Goal: Complete application form

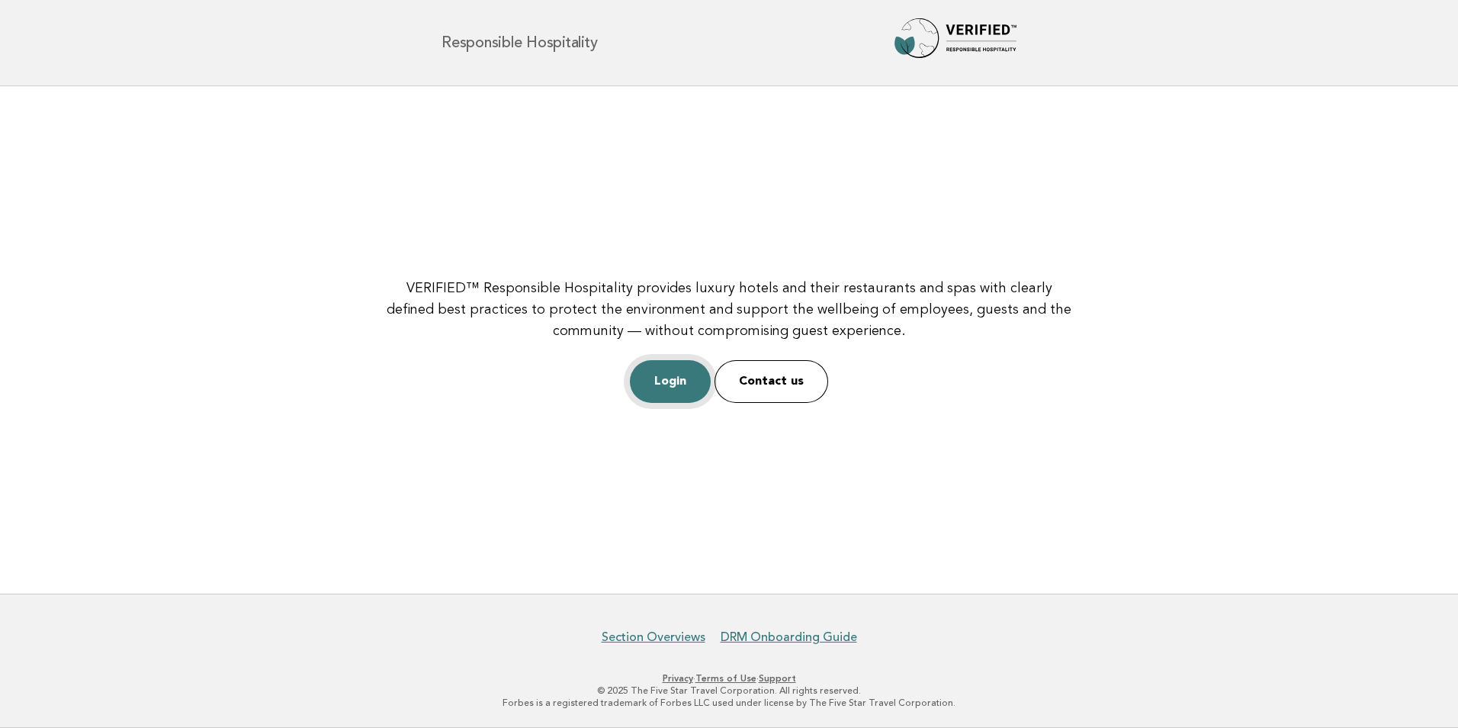
click at [665, 379] on link "Login" at bounding box center [670, 381] width 81 height 43
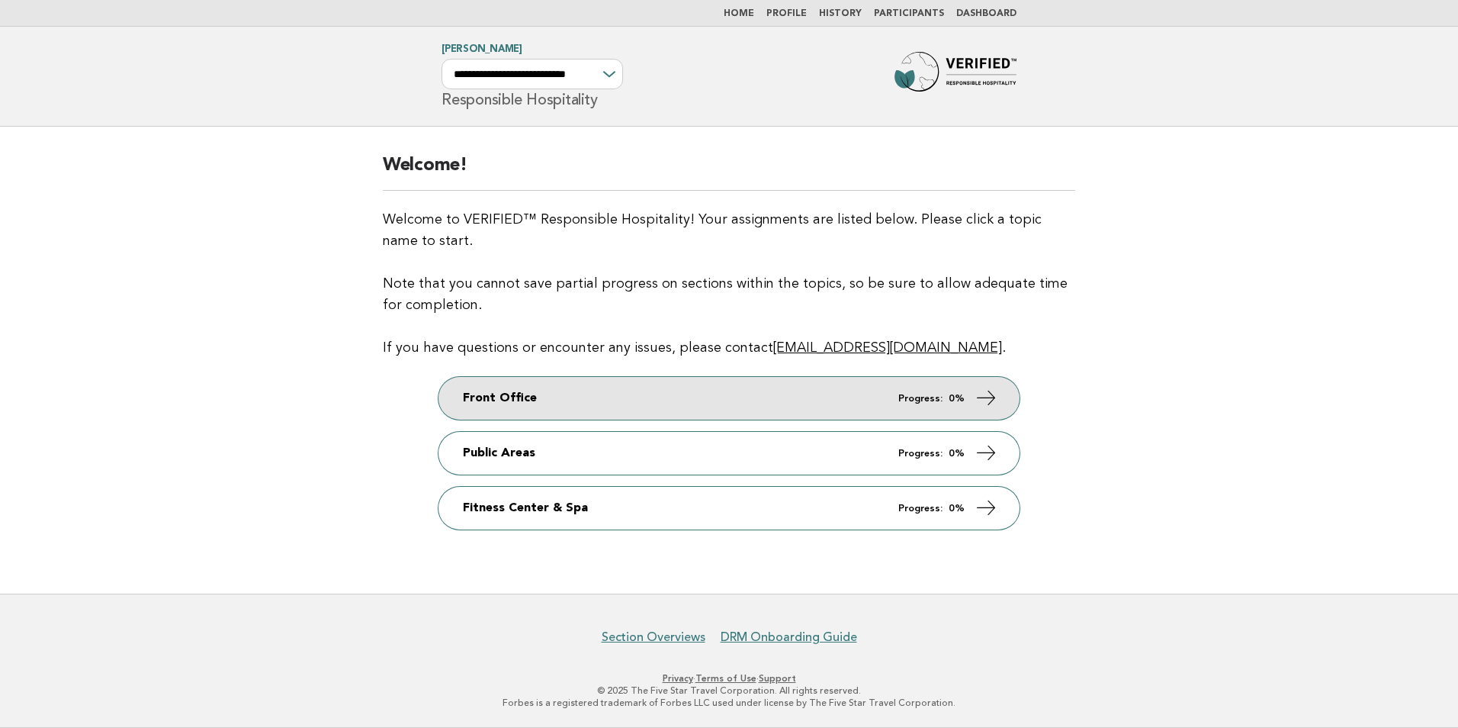
click at [792, 400] on link "Front Office Progress: 0%" at bounding box center [729, 398] width 581 height 43
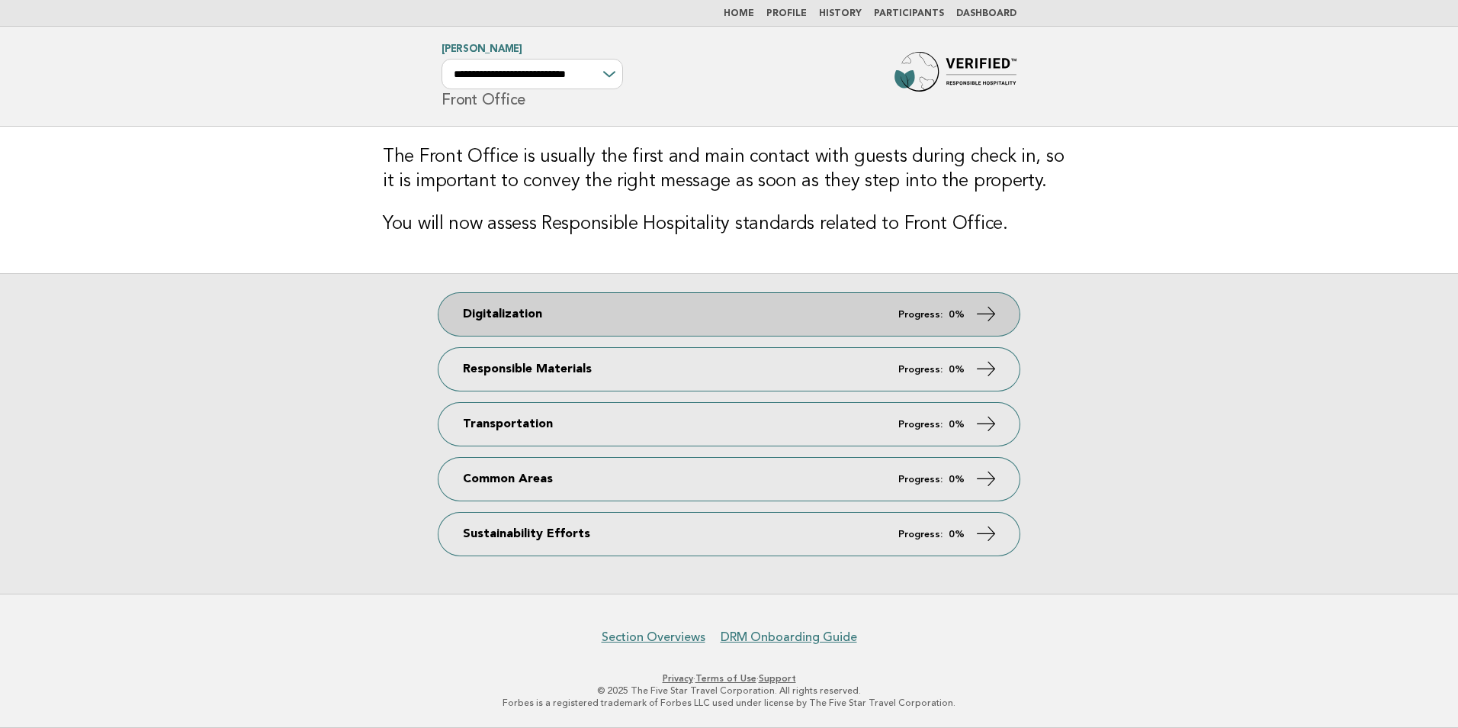
click at [769, 318] on link "Digitalization Progress: 0%" at bounding box center [729, 314] width 581 height 43
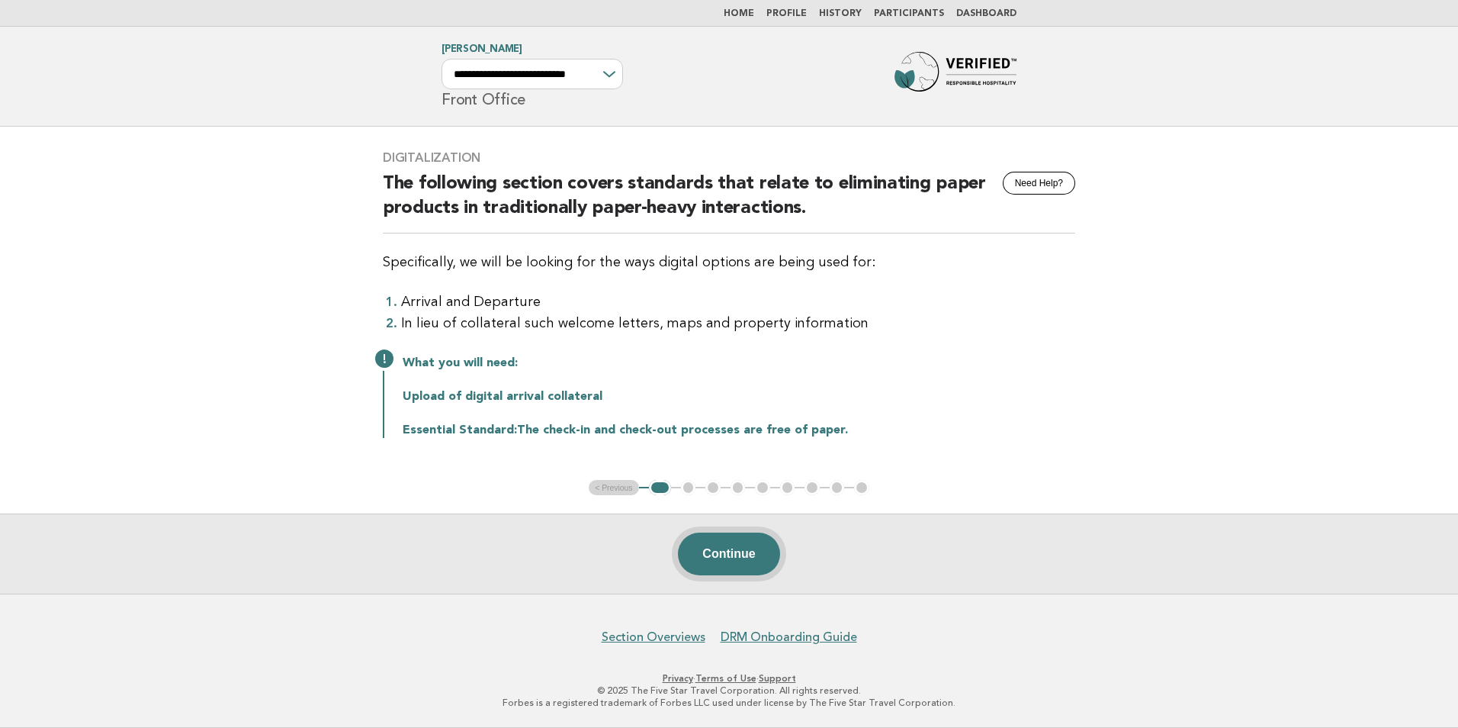
click at [728, 559] on button "Continue" at bounding box center [728, 553] width 101 height 43
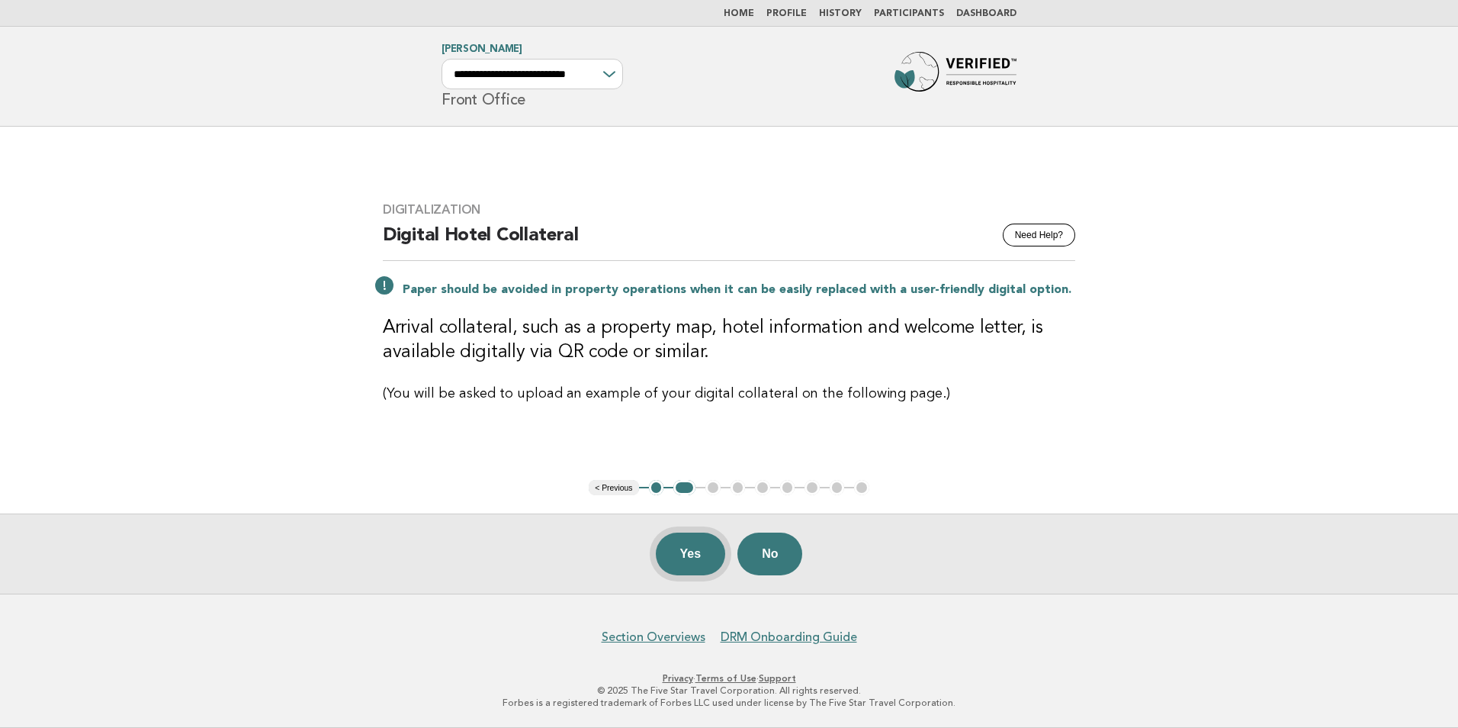
click at [700, 554] on button "Yes" at bounding box center [691, 553] width 70 height 43
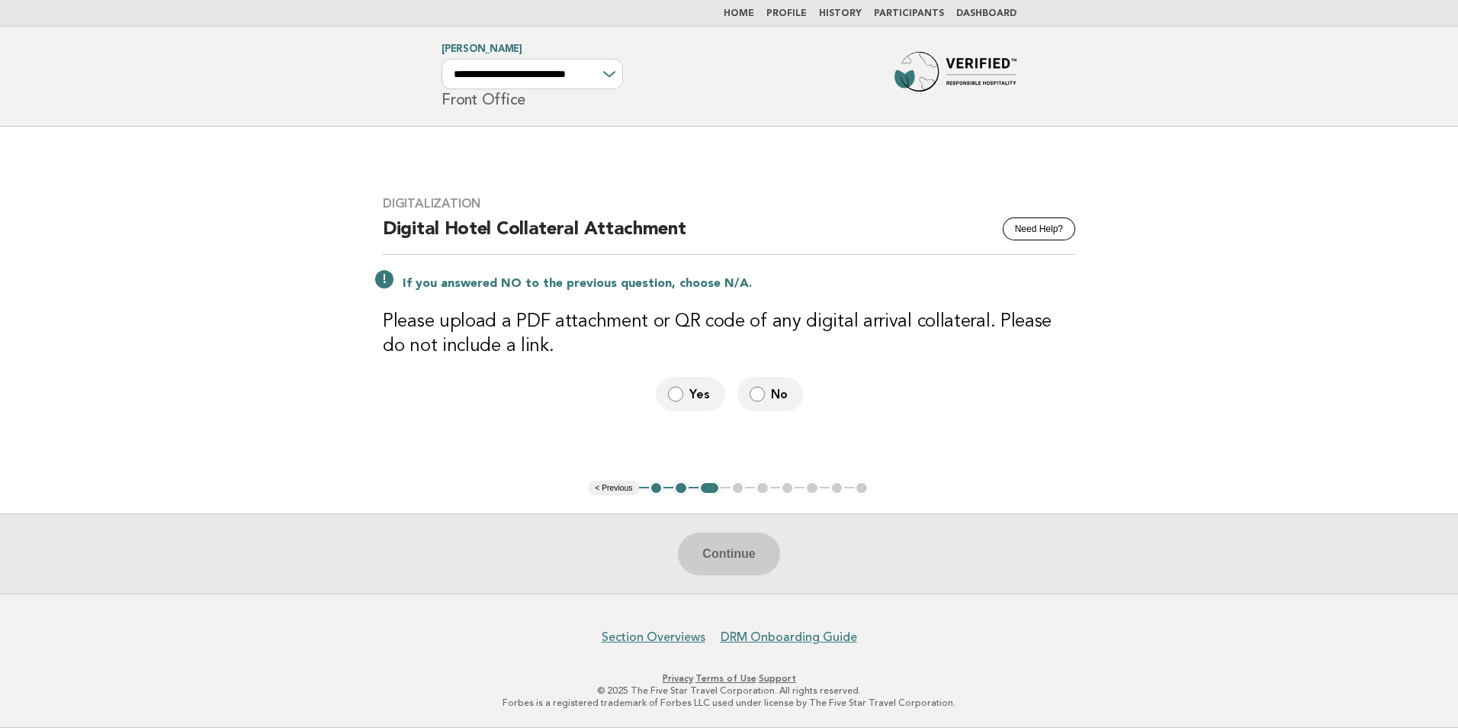
click at [684, 394] on label "Yes" at bounding box center [690, 394] width 69 height 34
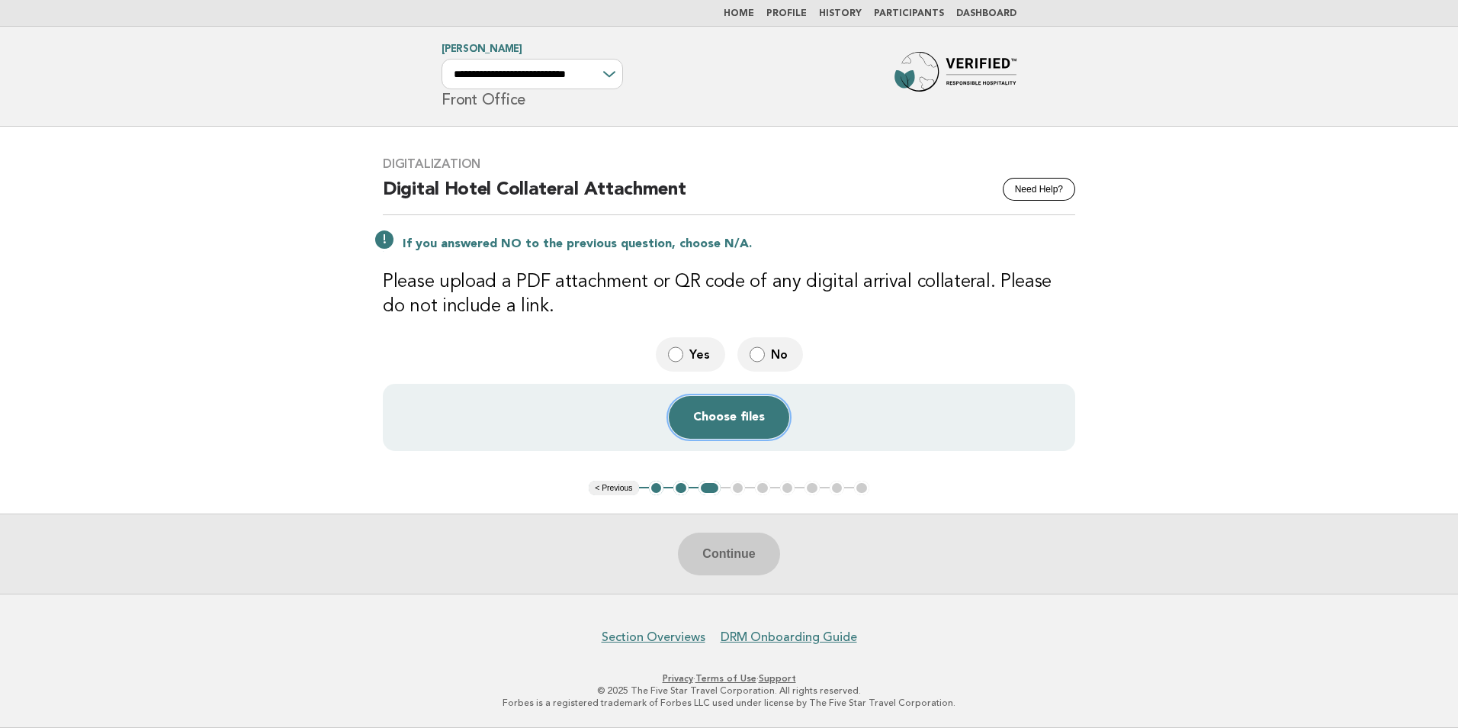
click at [720, 429] on button "Choose files" at bounding box center [729, 417] width 120 height 43
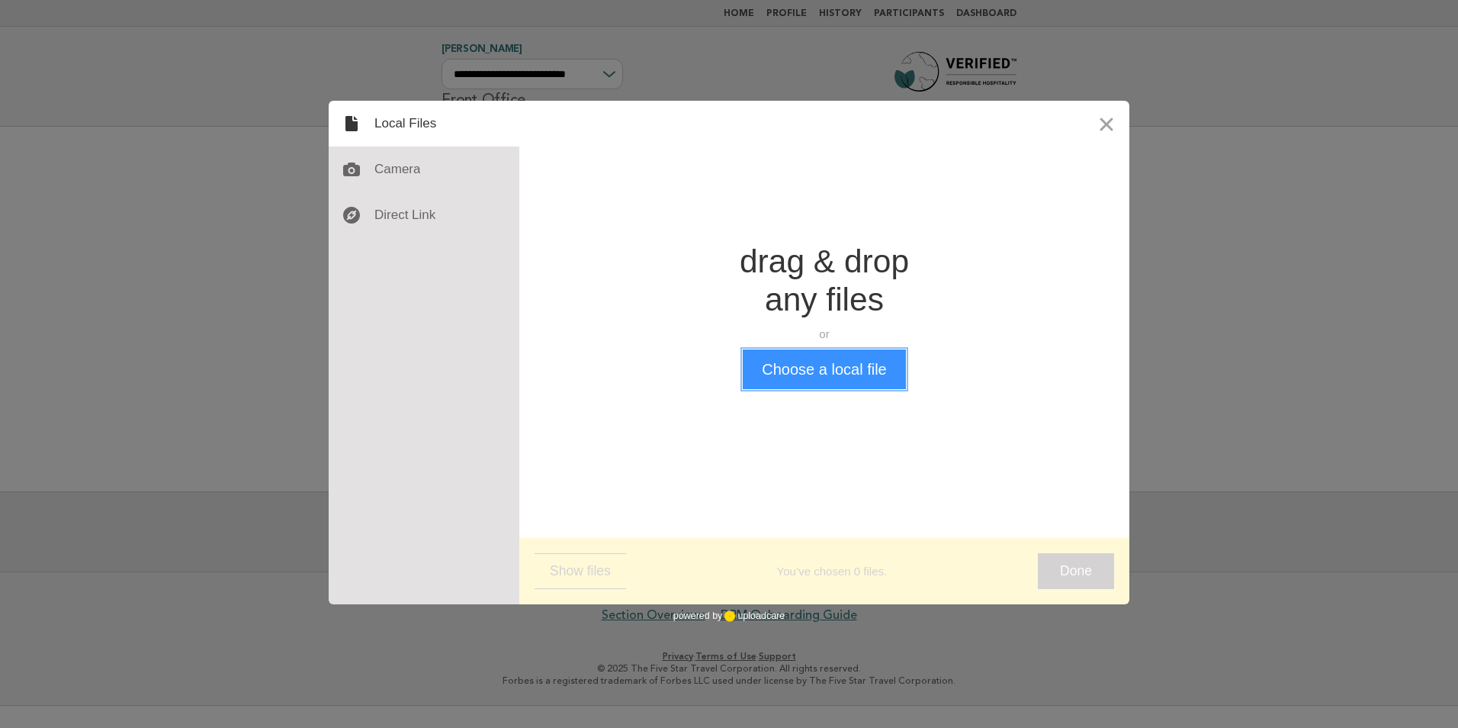
click at [847, 369] on button "Choose a local file" at bounding box center [824, 369] width 162 height 40
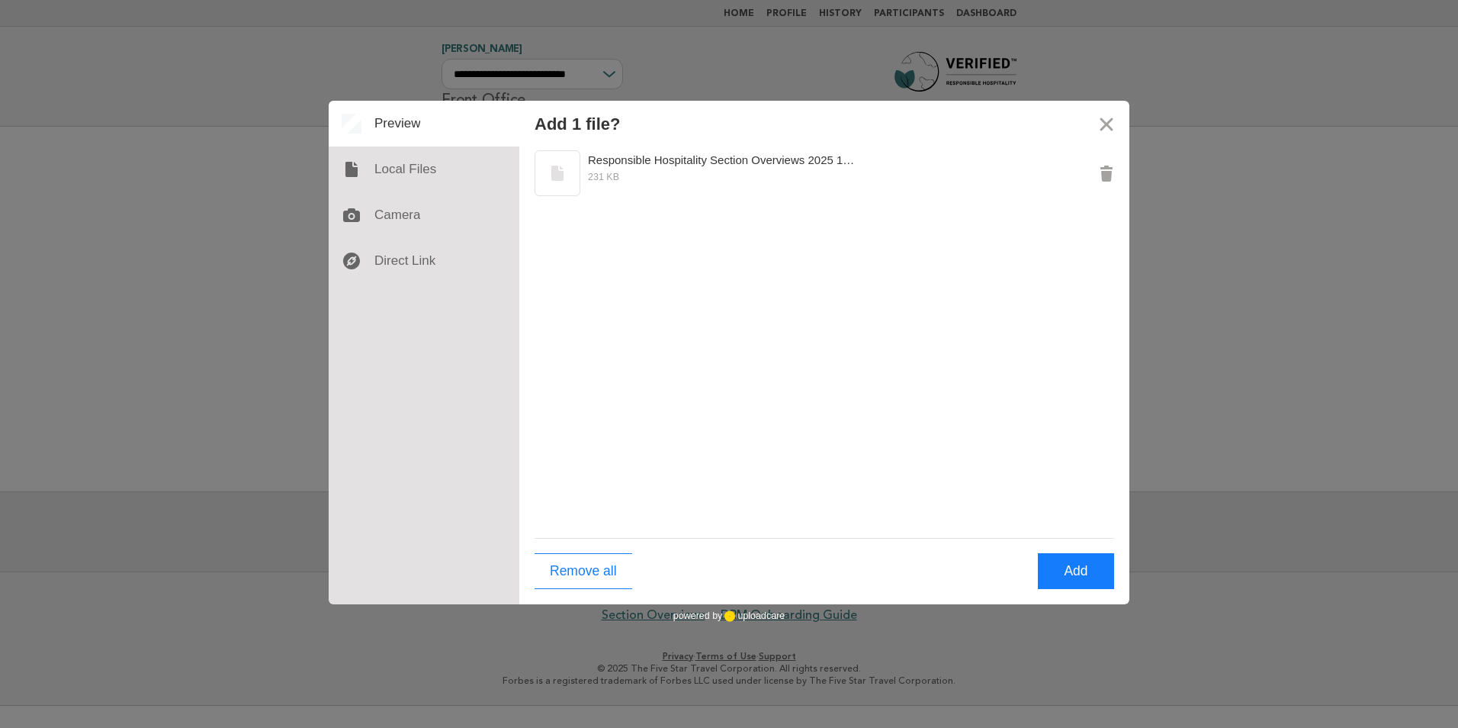
click at [1041, 542] on div "Remove all Add" at bounding box center [824, 571] width 610 height 66
click at [1060, 573] on button "Add" at bounding box center [1076, 571] width 76 height 36
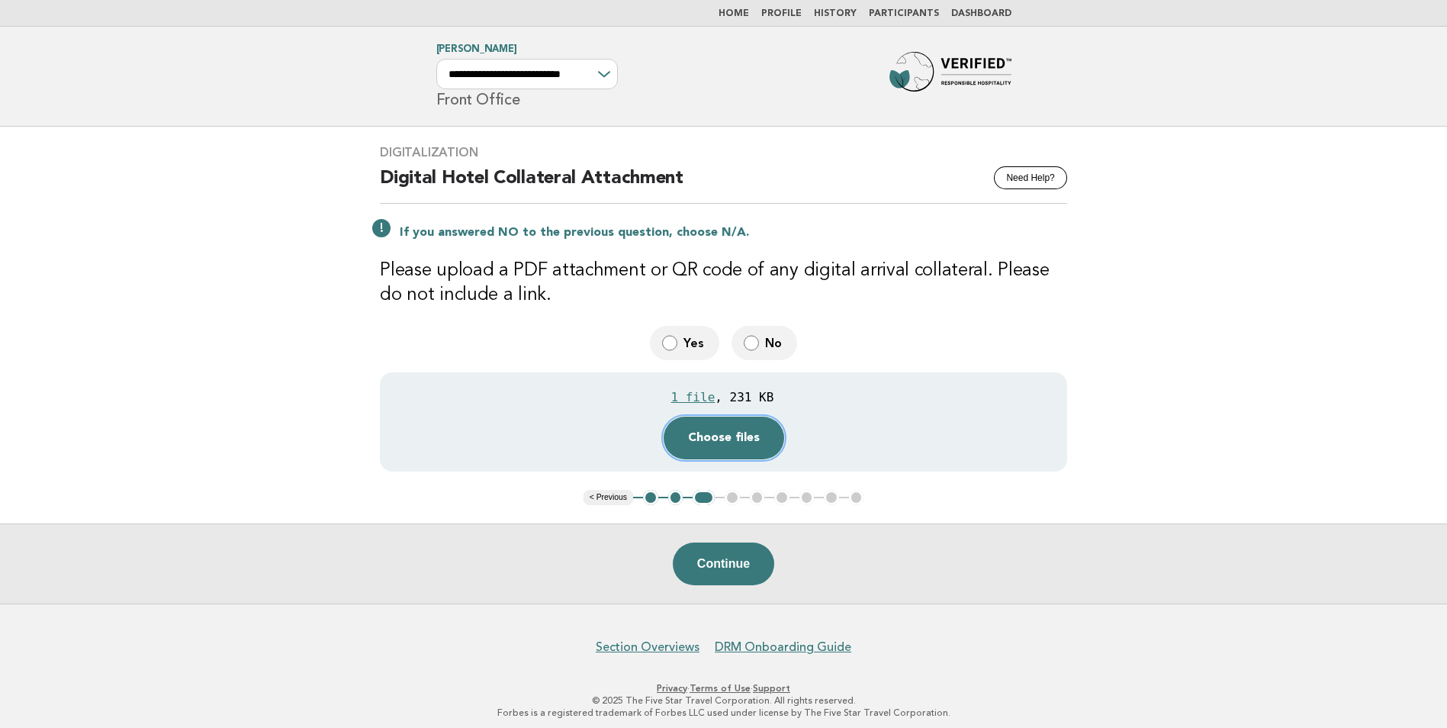
click at [728, 438] on button "Choose files" at bounding box center [723, 437] width 120 height 43
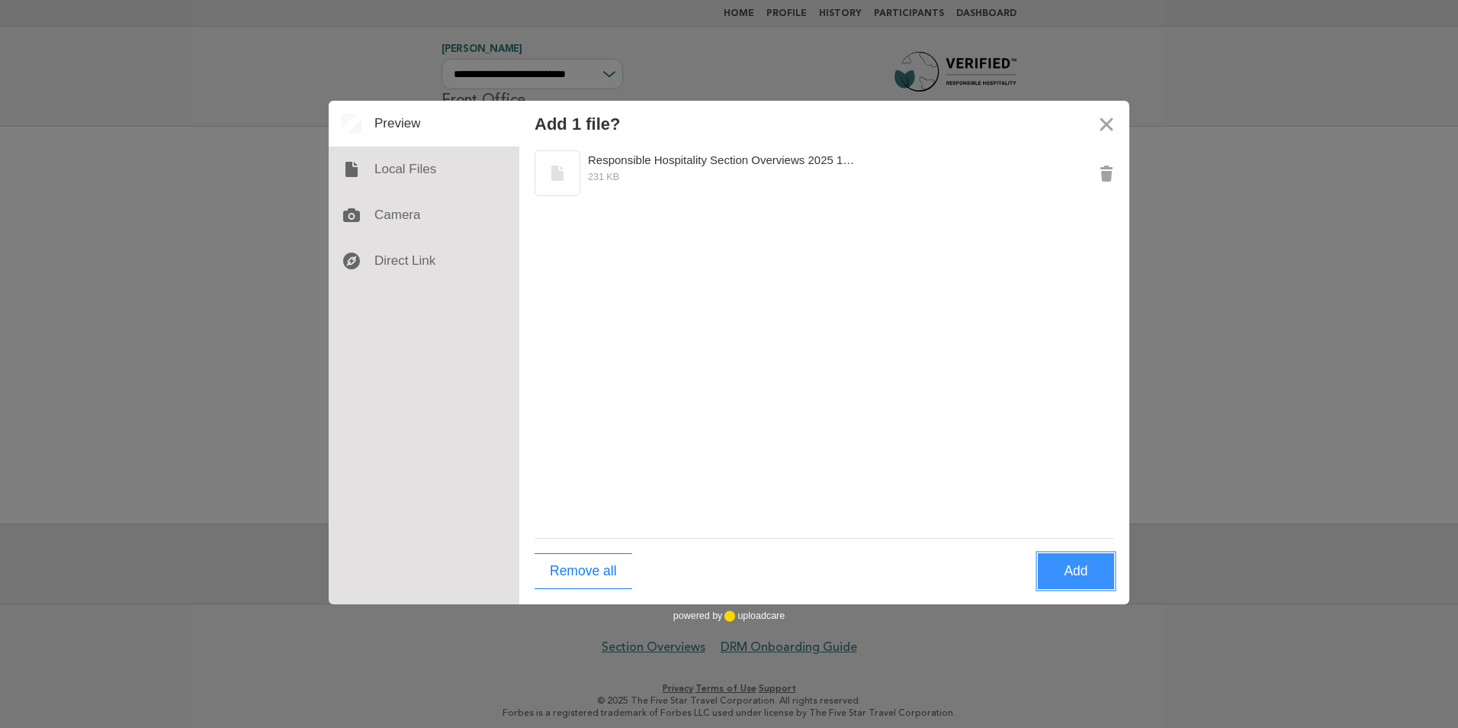
click at [1062, 566] on button "Add" at bounding box center [1076, 571] width 76 height 36
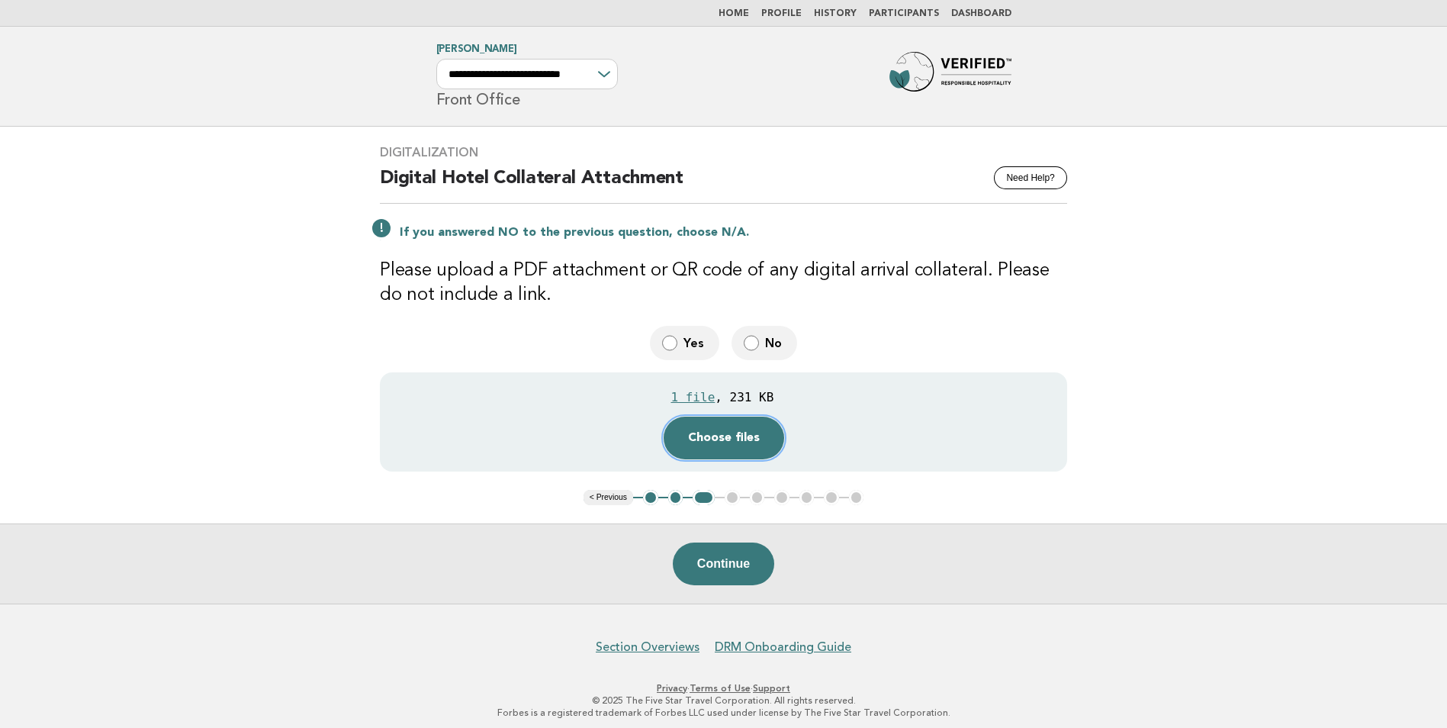
click at [718, 447] on button "Choose files" at bounding box center [723, 437] width 120 height 43
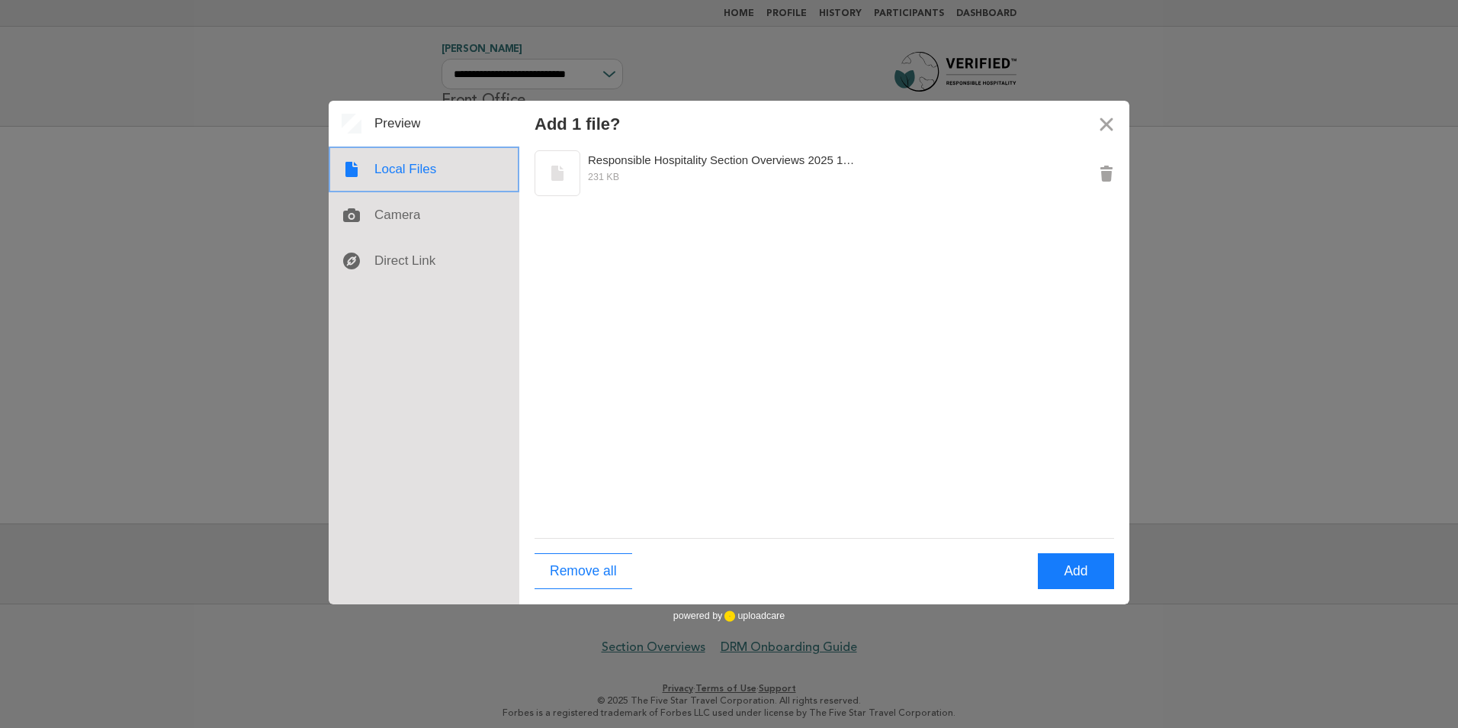
click at [423, 182] on div at bounding box center [424, 169] width 191 height 46
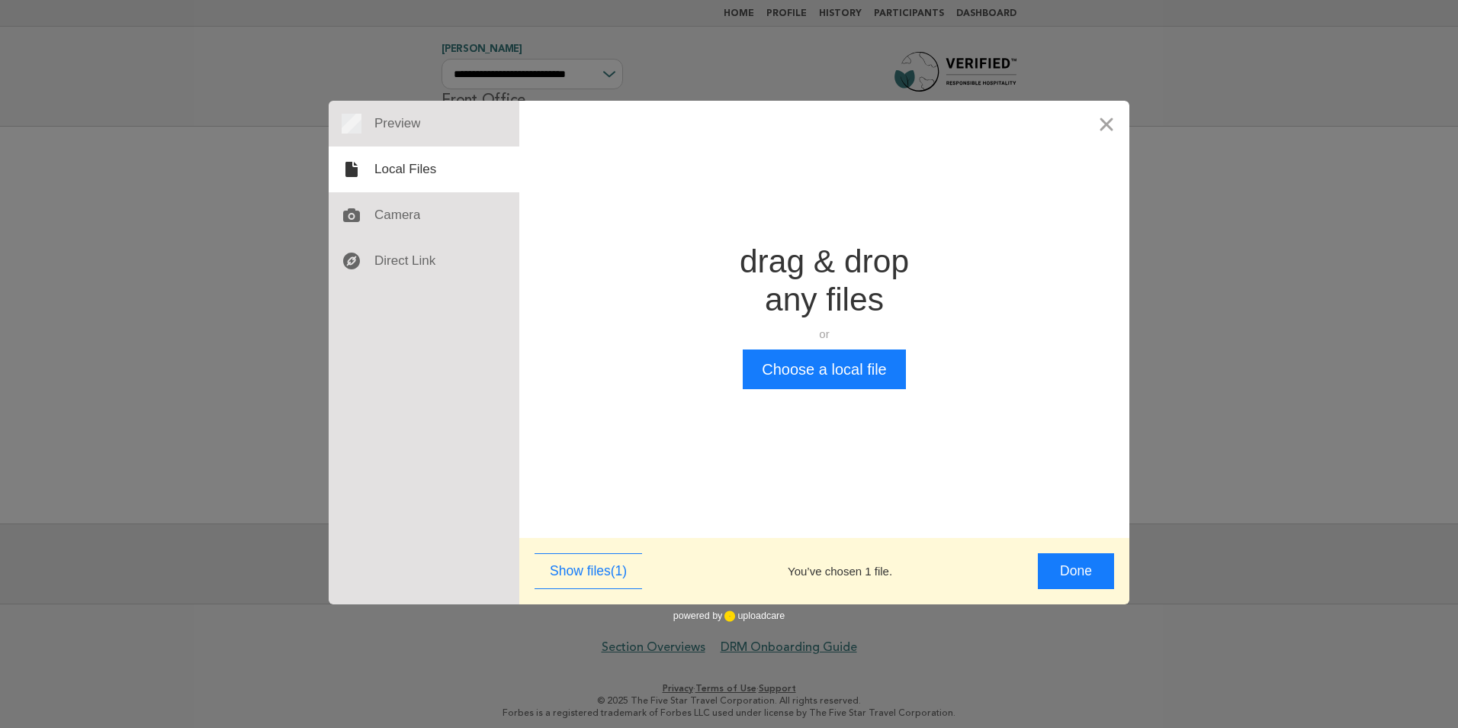
click at [834, 389] on div "Drop a file here drag & drop any files or Upload files from your computer Choos…" at bounding box center [824, 315] width 610 height 429
click at [814, 379] on button "Choose a local file" at bounding box center [824, 369] width 162 height 40
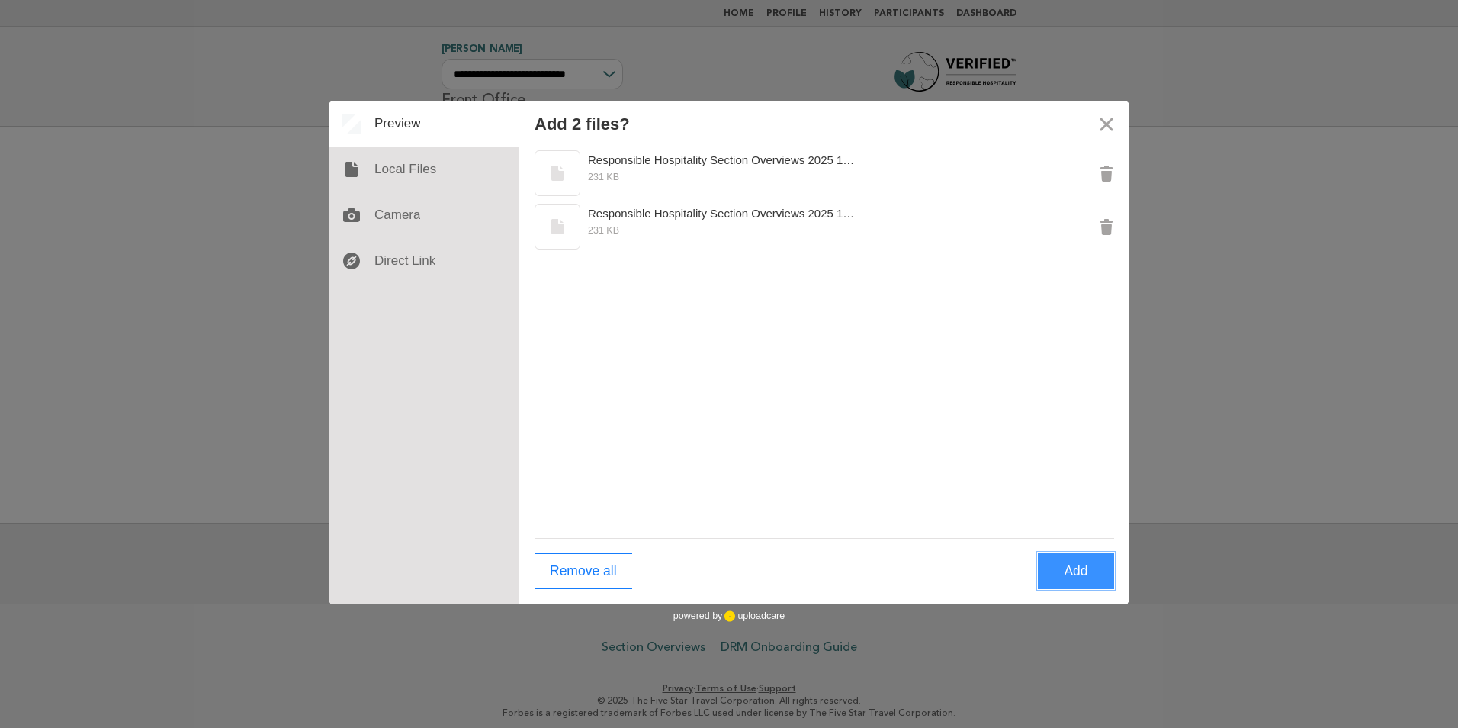
click at [1075, 566] on button "Add" at bounding box center [1076, 571] width 76 height 36
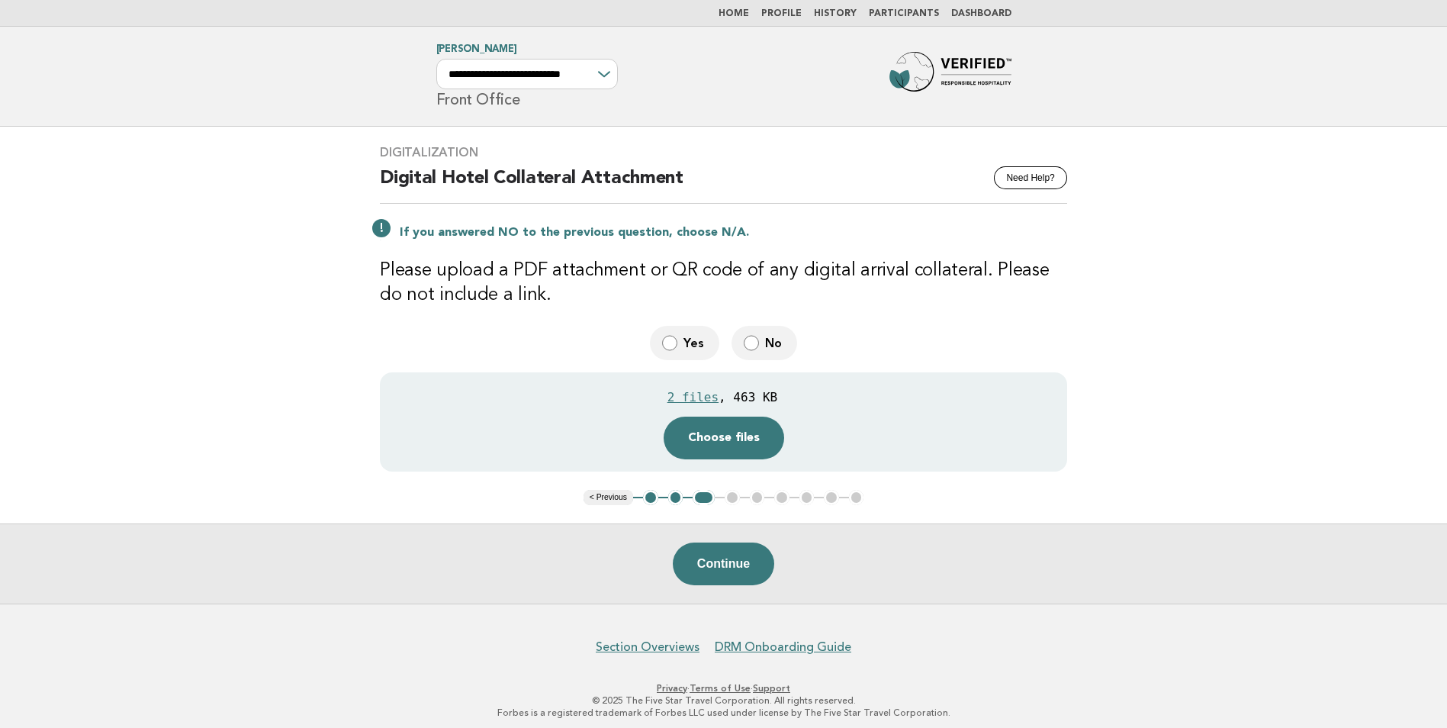
click at [747, 564] on button "Continue" at bounding box center [723, 563] width 101 height 43
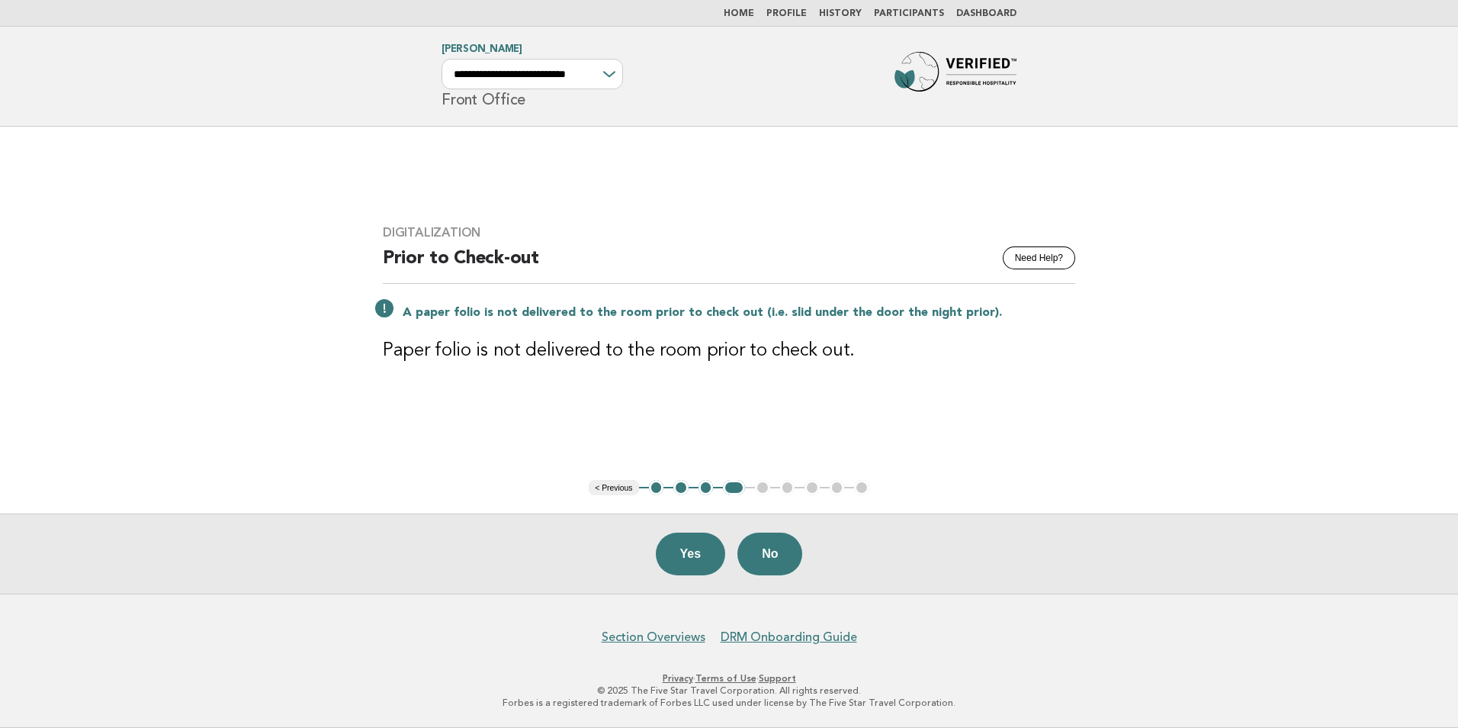
click at [704, 490] on button "3" at bounding box center [706, 487] width 15 height 15
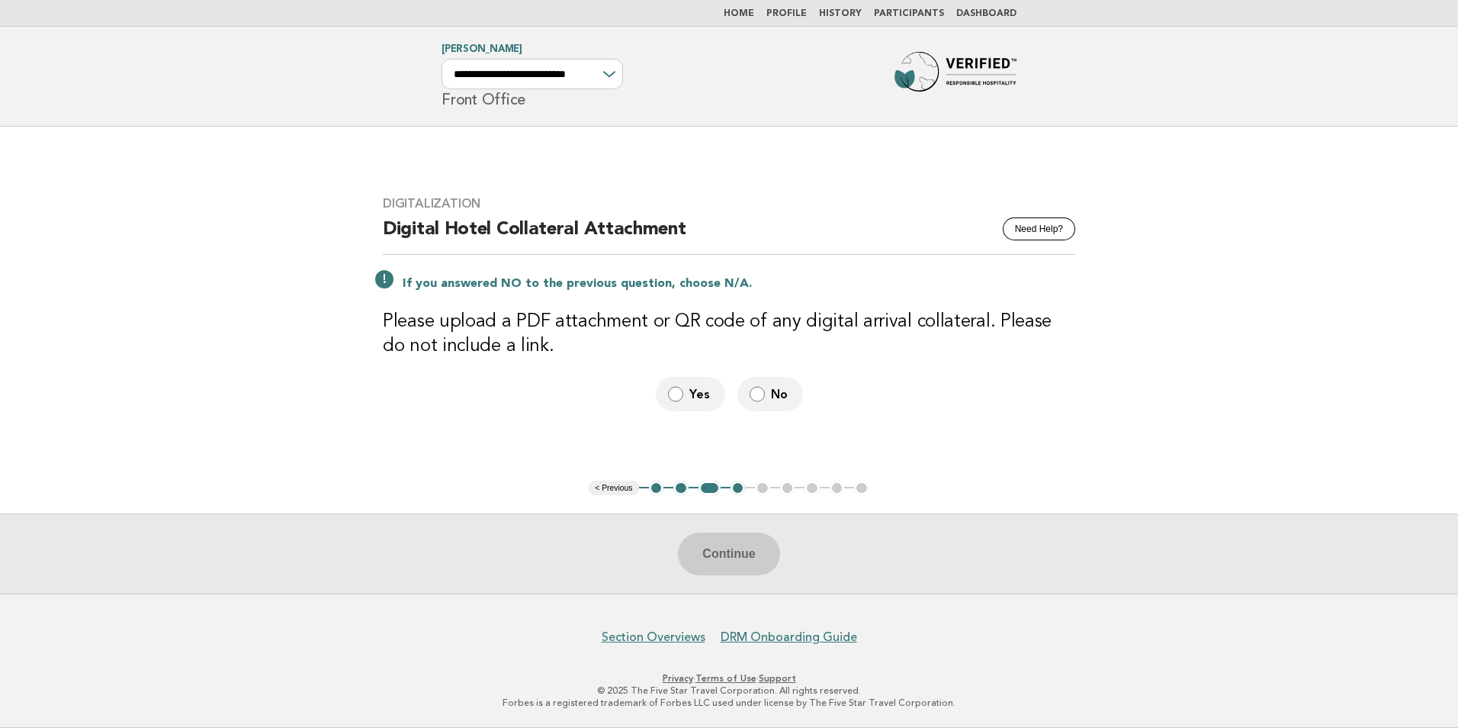
click at [765, 488] on ul "< Previous 1 2 3 4 5 6 7 8 9" at bounding box center [729, 487] width 281 height 15
click at [696, 400] on span "Yes" at bounding box center [701, 394] width 24 height 16
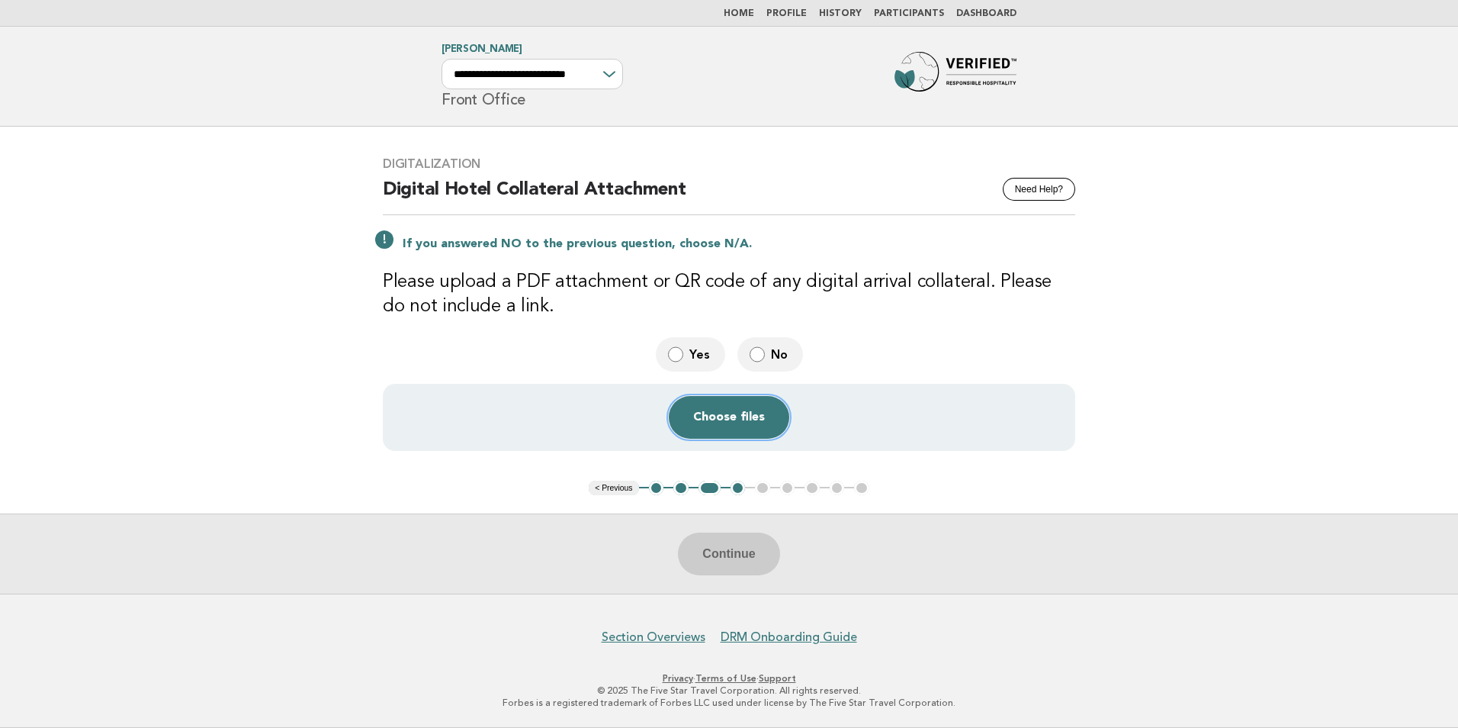
click at [732, 419] on button "Choose files" at bounding box center [729, 417] width 120 height 43
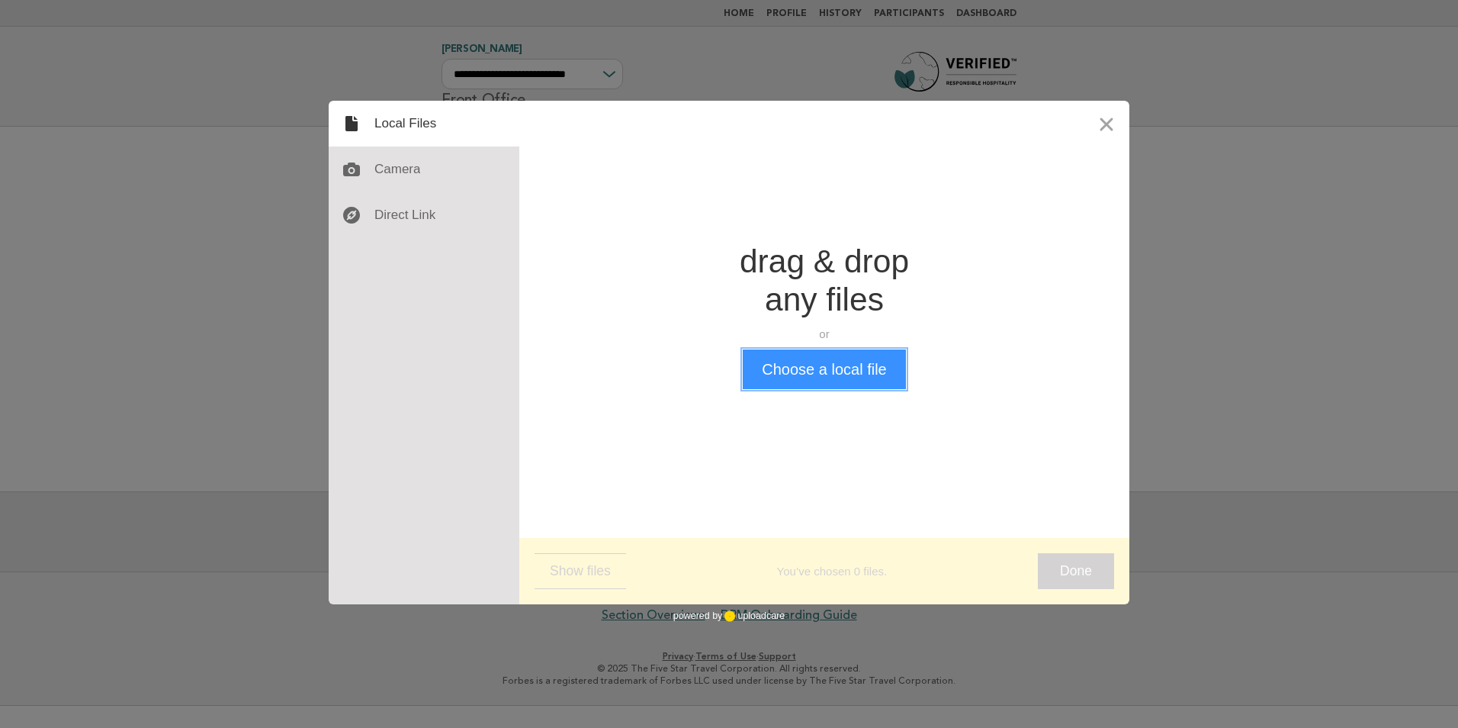
click at [831, 363] on button "Choose a local file" at bounding box center [824, 369] width 162 height 40
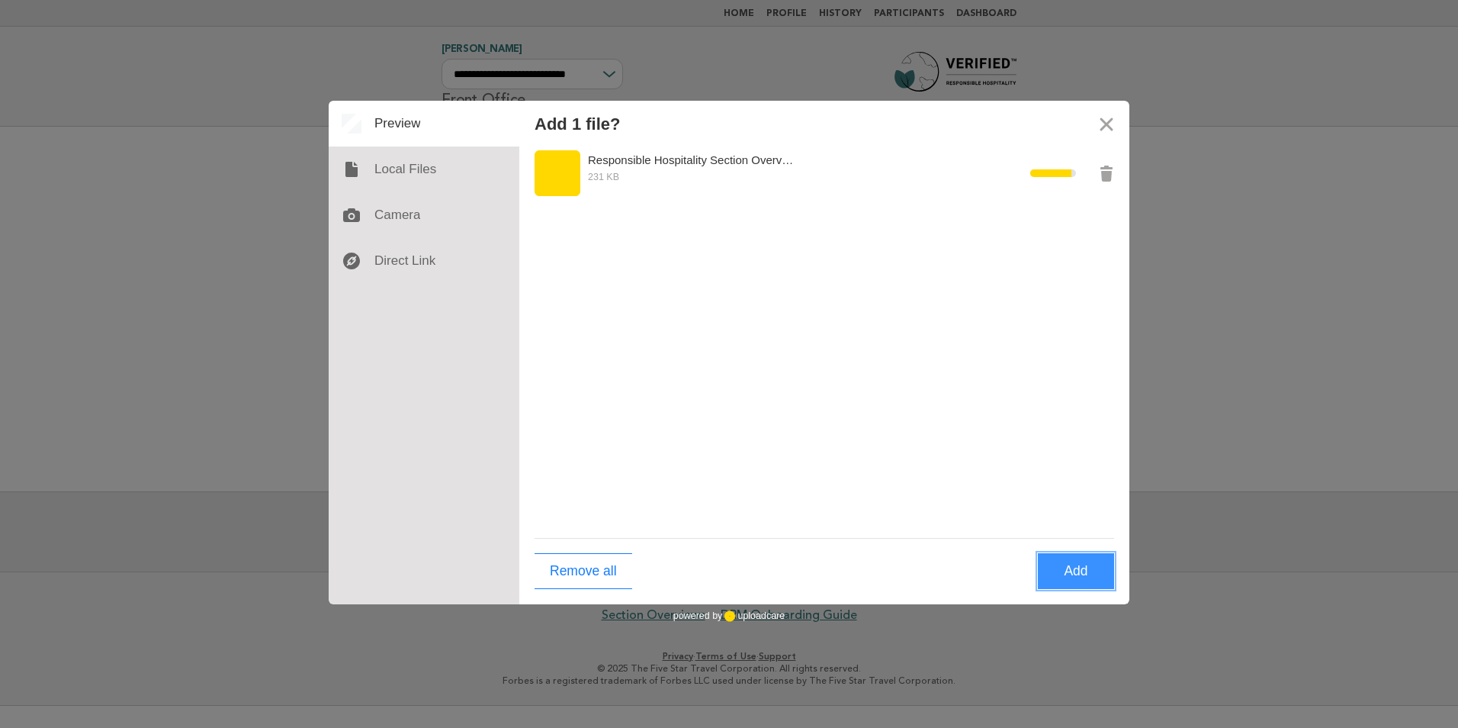
click at [1079, 567] on button "Add" at bounding box center [1076, 571] width 76 height 36
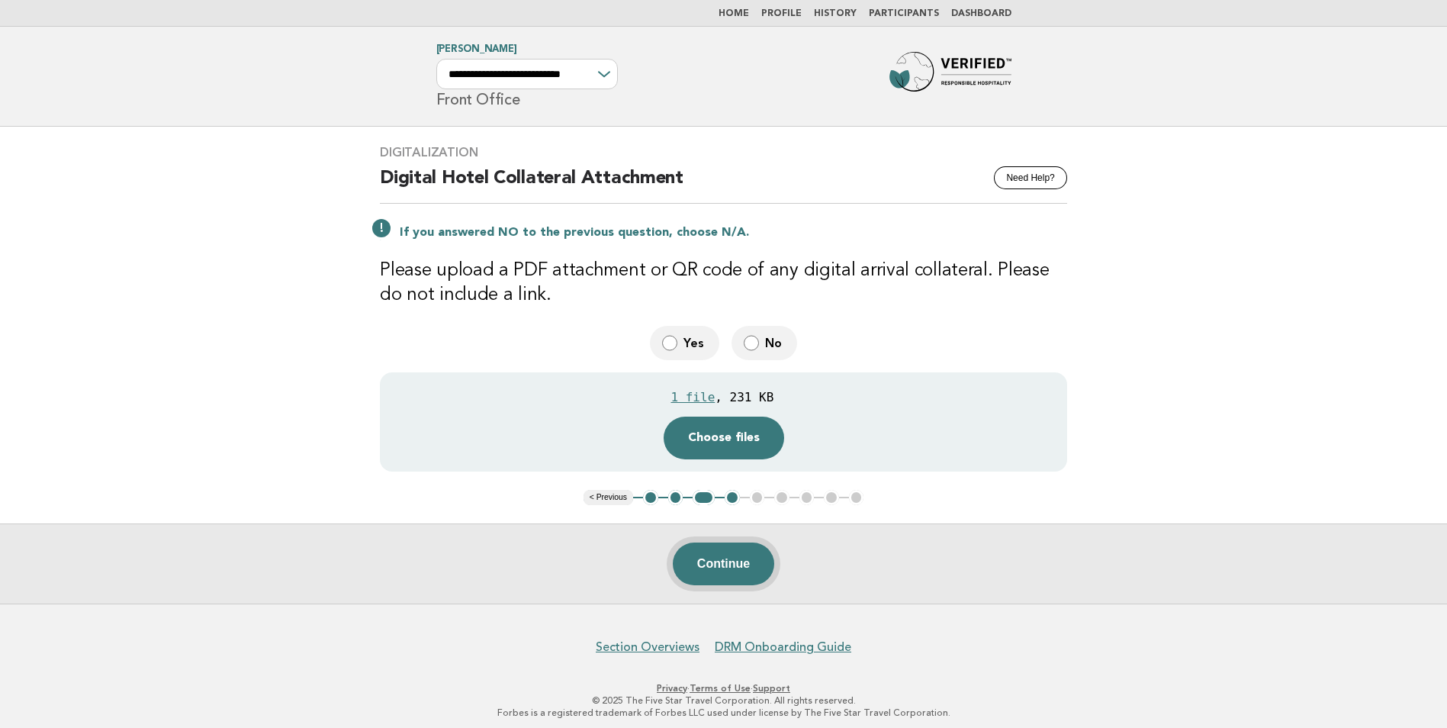
click at [745, 566] on button "Continue" at bounding box center [723, 563] width 101 height 43
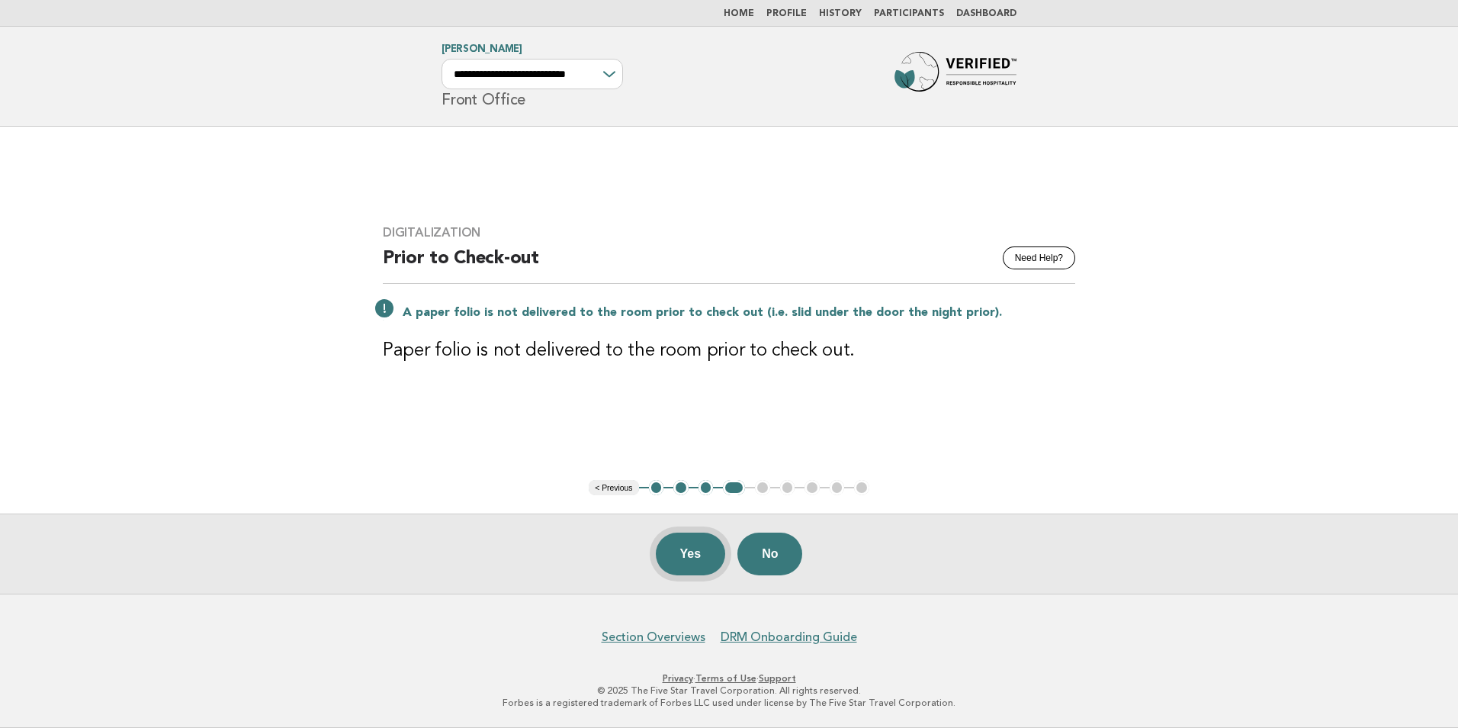
click at [689, 551] on button "Yes" at bounding box center [691, 553] width 70 height 43
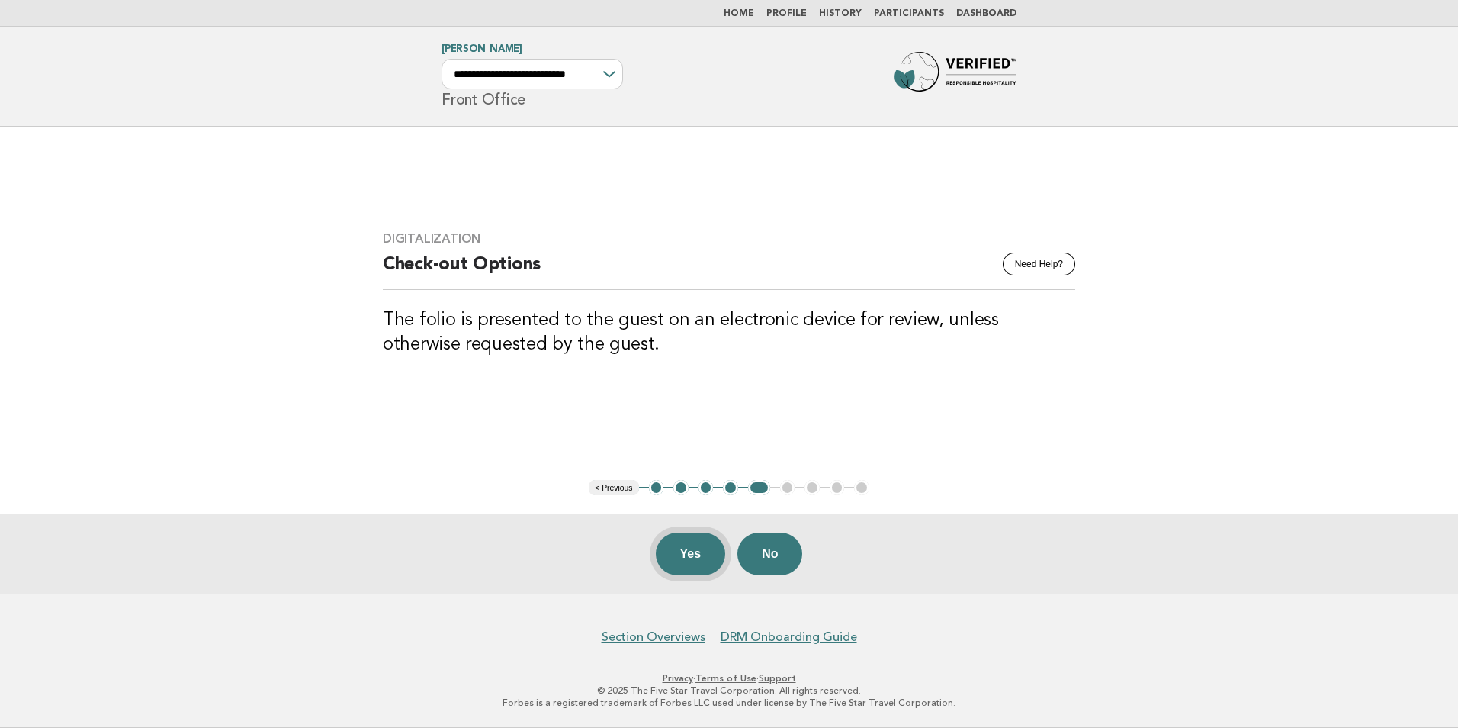
click at [692, 553] on button "Yes" at bounding box center [691, 553] width 70 height 43
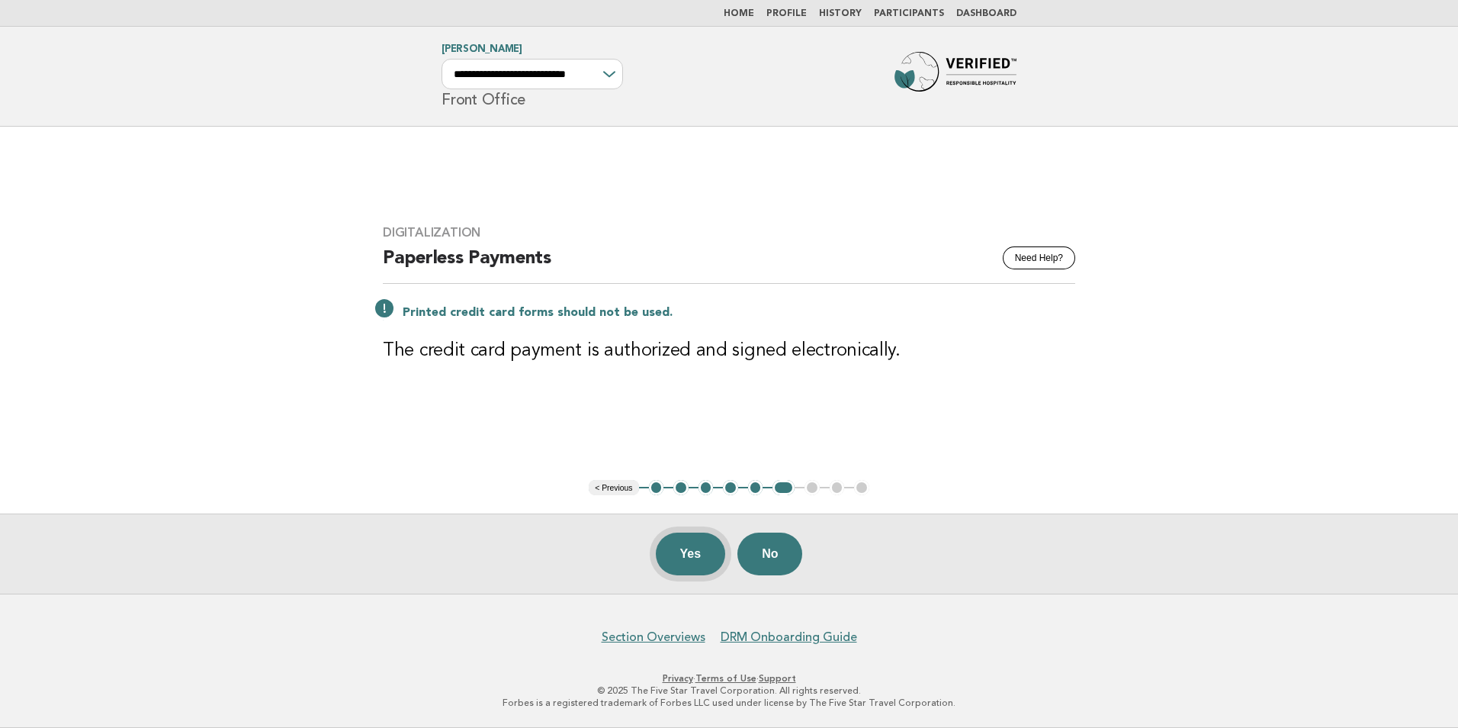
click at [708, 557] on button "Yes" at bounding box center [691, 553] width 70 height 43
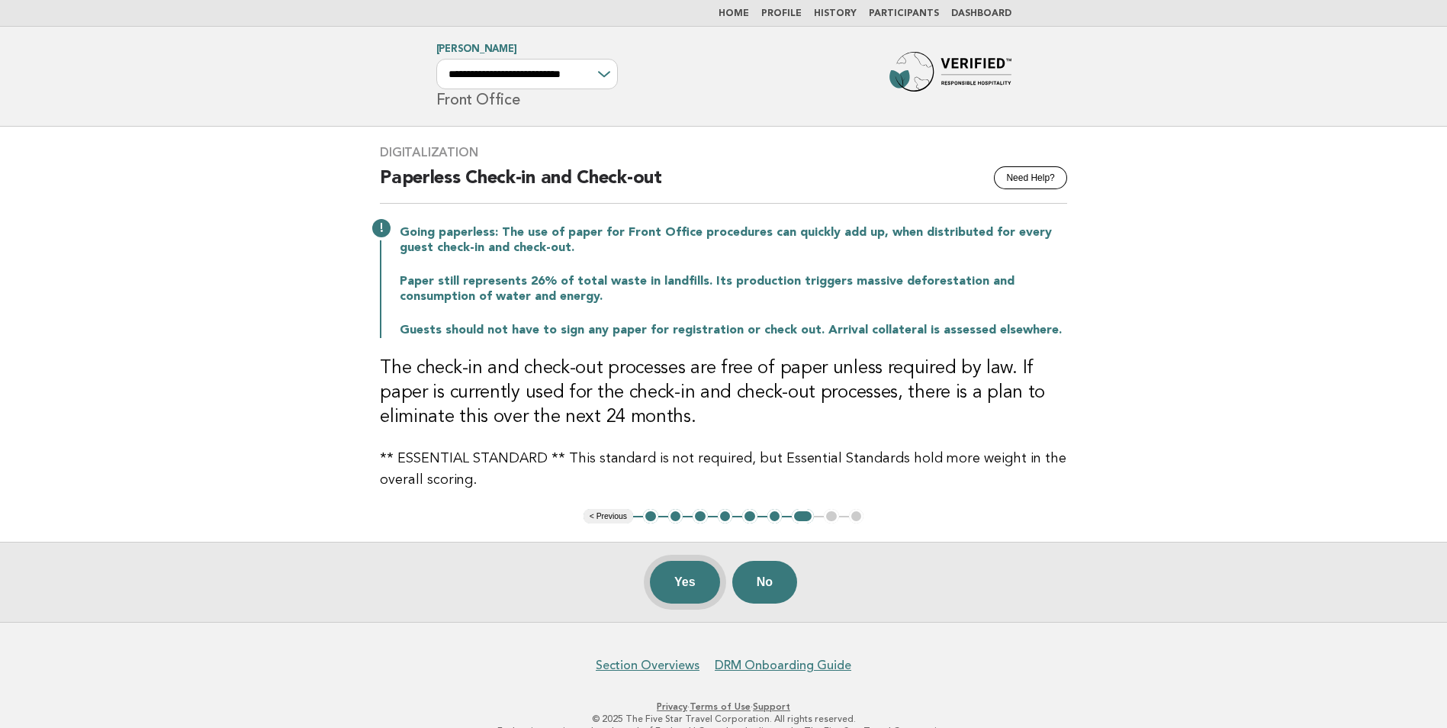
click at [692, 584] on button "Yes" at bounding box center [685, 582] width 70 height 43
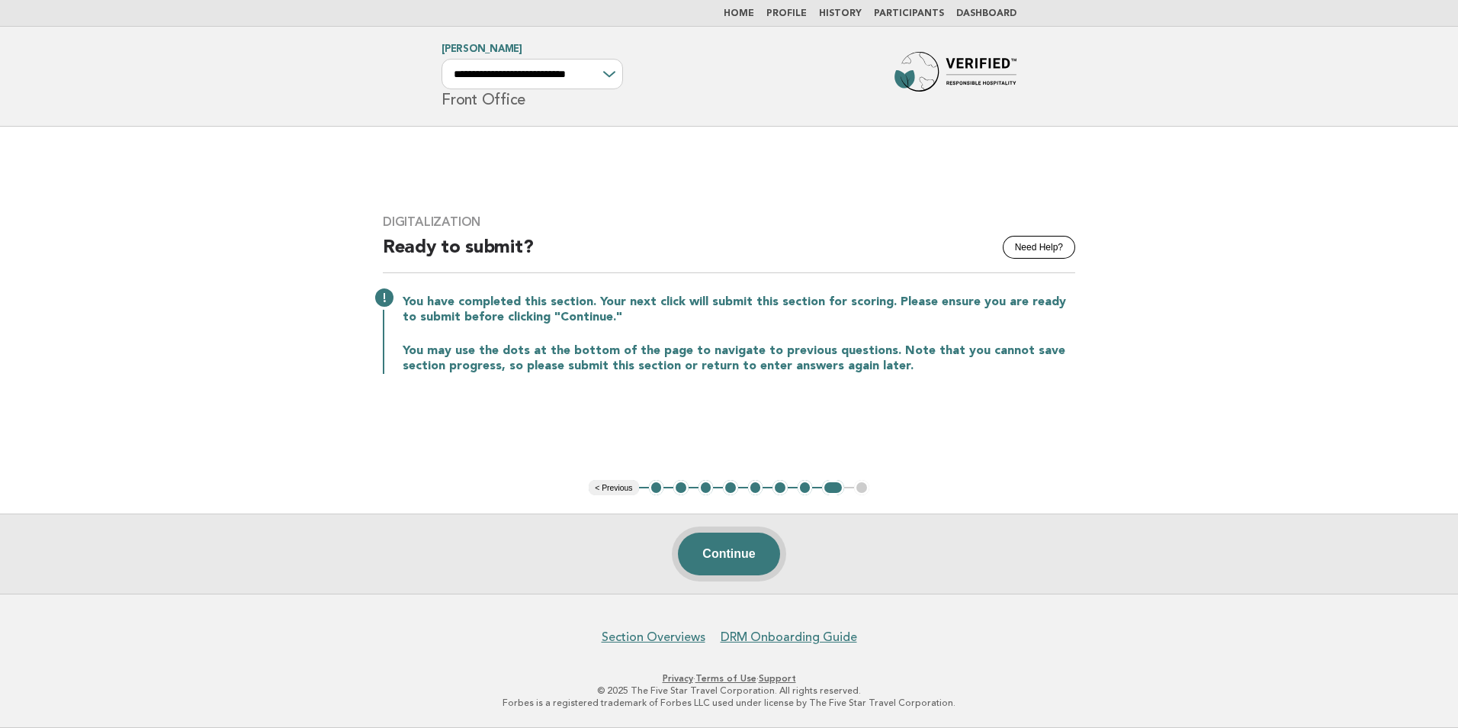
click at [748, 555] on button "Continue" at bounding box center [728, 553] width 101 height 43
